Goal: Check status: Check status

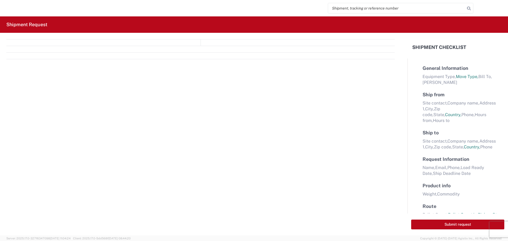
select select "FULL"
select select "LBS"
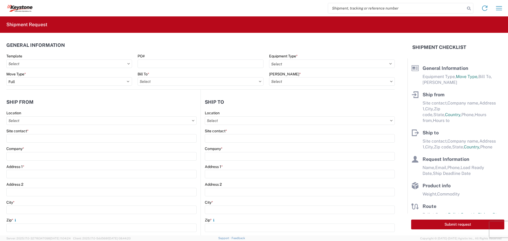
click at [349, 8] on input "search" at bounding box center [396, 8] width 137 height 10
type input "56455687"
click at [466, 7] on icon at bounding box center [468, 8] width 7 height 7
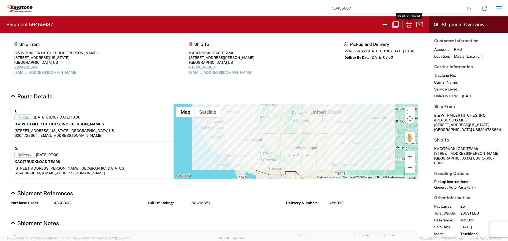
click at [407, 23] on icon "button" at bounding box center [409, 24] width 8 height 8
click at [470, 7] on icon at bounding box center [468, 8] width 7 height 7
click at [399, 9] on input "search" at bounding box center [396, 8] width 137 height 10
type input "56509721"
click at [468, 8] on icon at bounding box center [468, 8] width 7 height 7
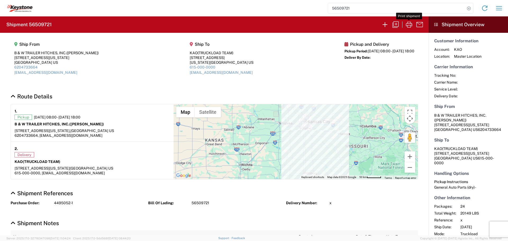
click at [410, 25] on icon "button" at bounding box center [409, 25] width 6 height 6
click at [469, 8] on icon at bounding box center [468, 8] width 7 height 7
click at [349, 8] on input "search" at bounding box center [396, 8] width 137 height 10
type input "56509464"
click at [468, 8] on icon at bounding box center [468, 8] width 7 height 7
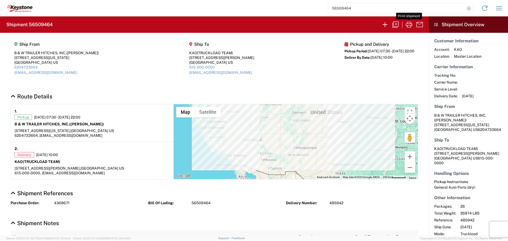
click at [411, 22] on icon "button" at bounding box center [409, 24] width 8 height 8
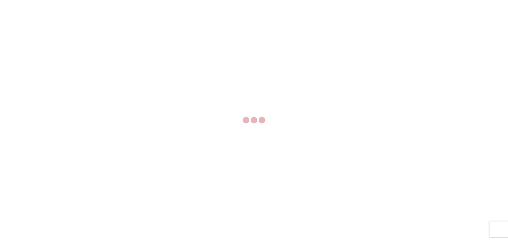
select select "FULL"
select select "LBS"
